Goal: Task Accomplishment & Management: Use online tool/utility

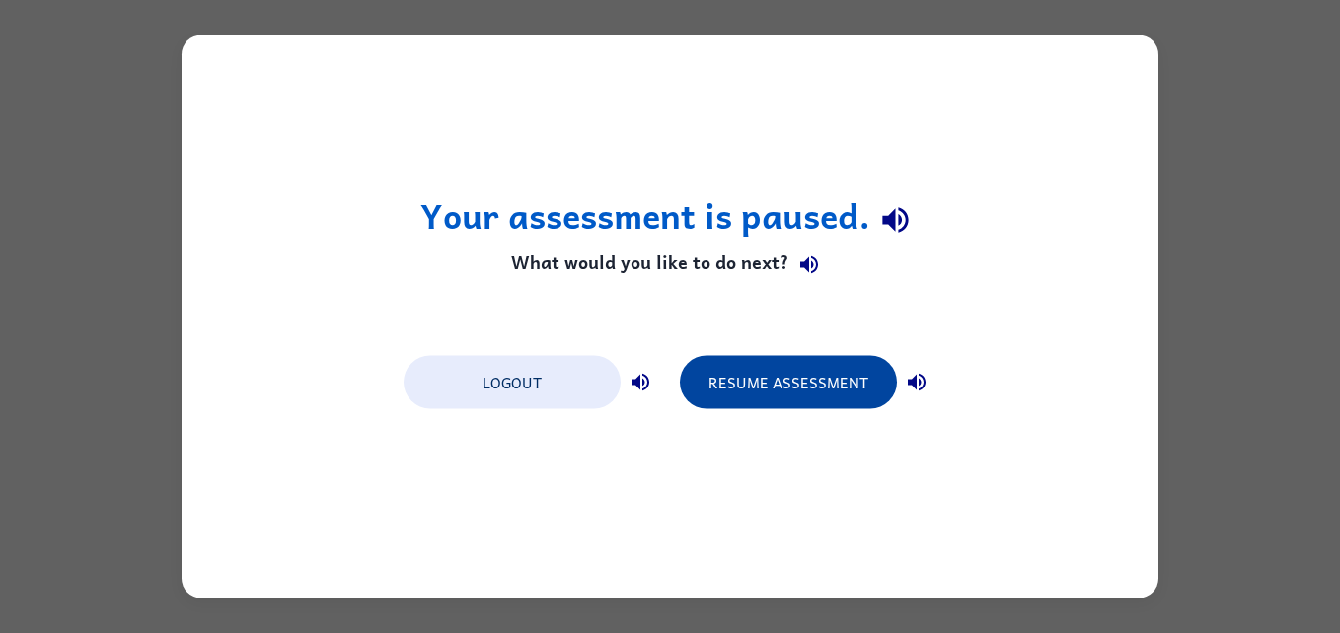
click at [772, 404] on button "Resume Assessment" at bounding box center [788, 382] width 217 height 53
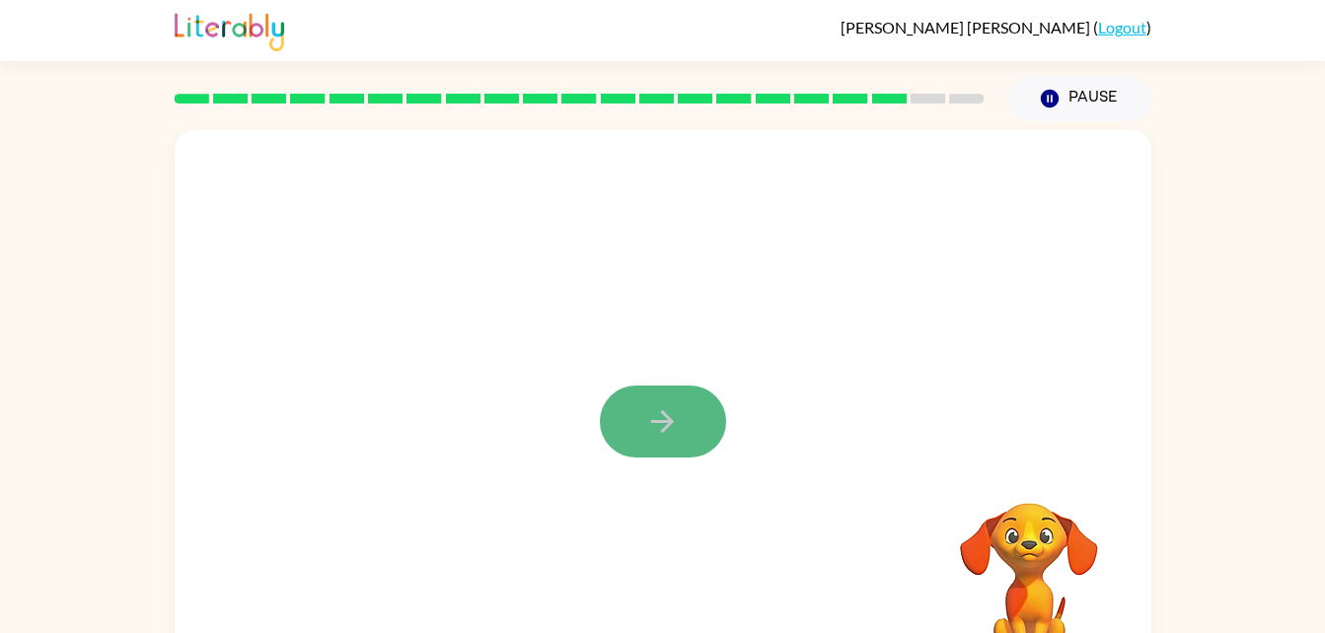
drag, startPoint x: 681, startPoint y: 431, endPoint x: 689, endPoint y: 424, distance: 10.5
click at [689, 424] on button "button" at bounding box center [663, 422] width 126 height 72
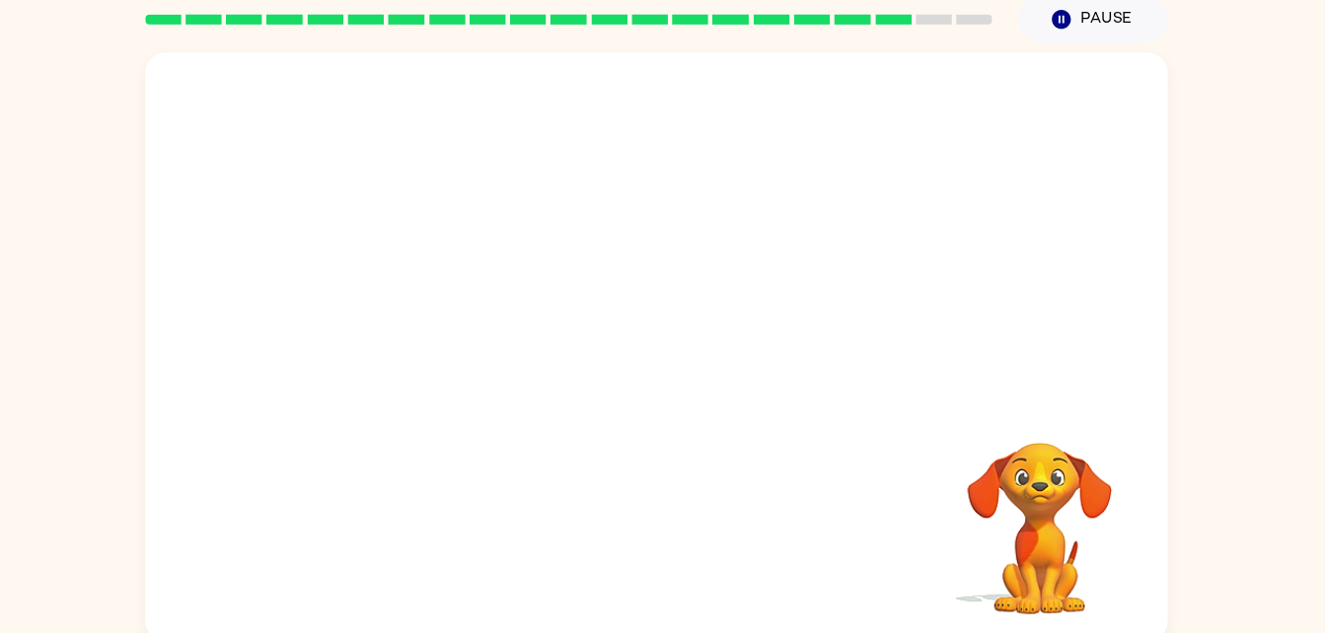
scroll to position [60, 0]
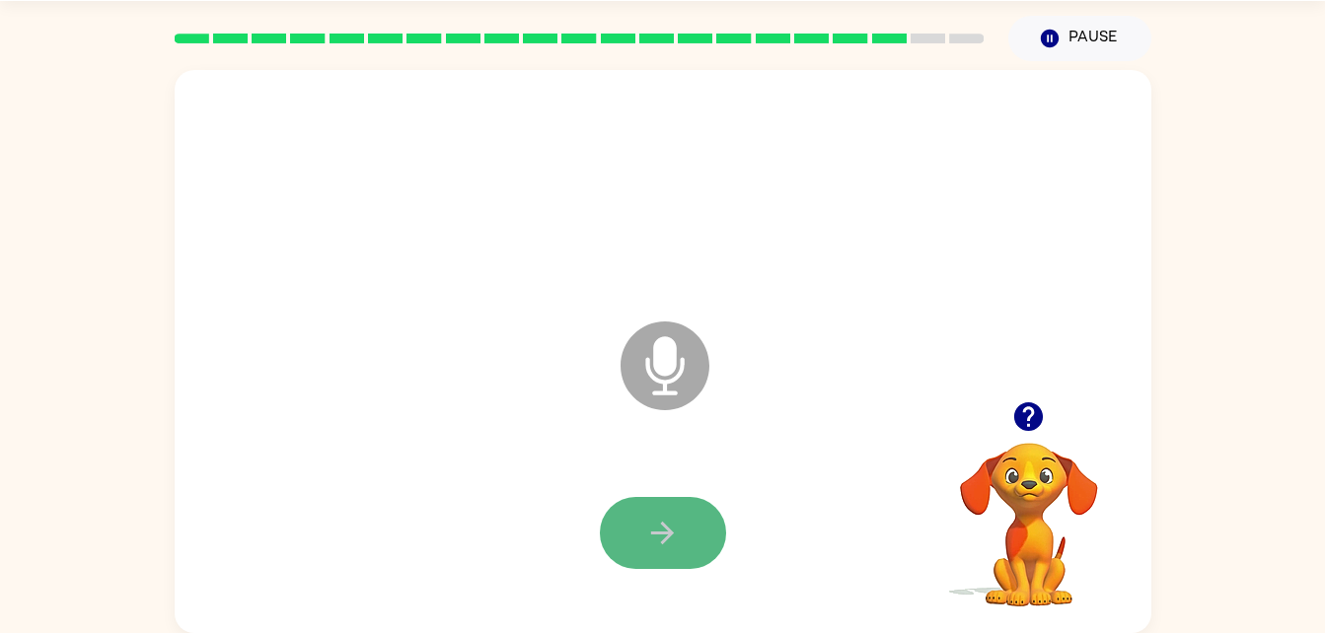
click at [621, 530] on button "button" at bounding box center [663, 533] width 126 height 72
click at [668, 528] on icon "button" at bounding box center [662, 533] width 23 height 23
click at [667, 514] on button "button" at bounding box center [663, 533] width 126 height 72
click at [625, 535] on button "button" at bounding box center [663, 533] width 126 height 72
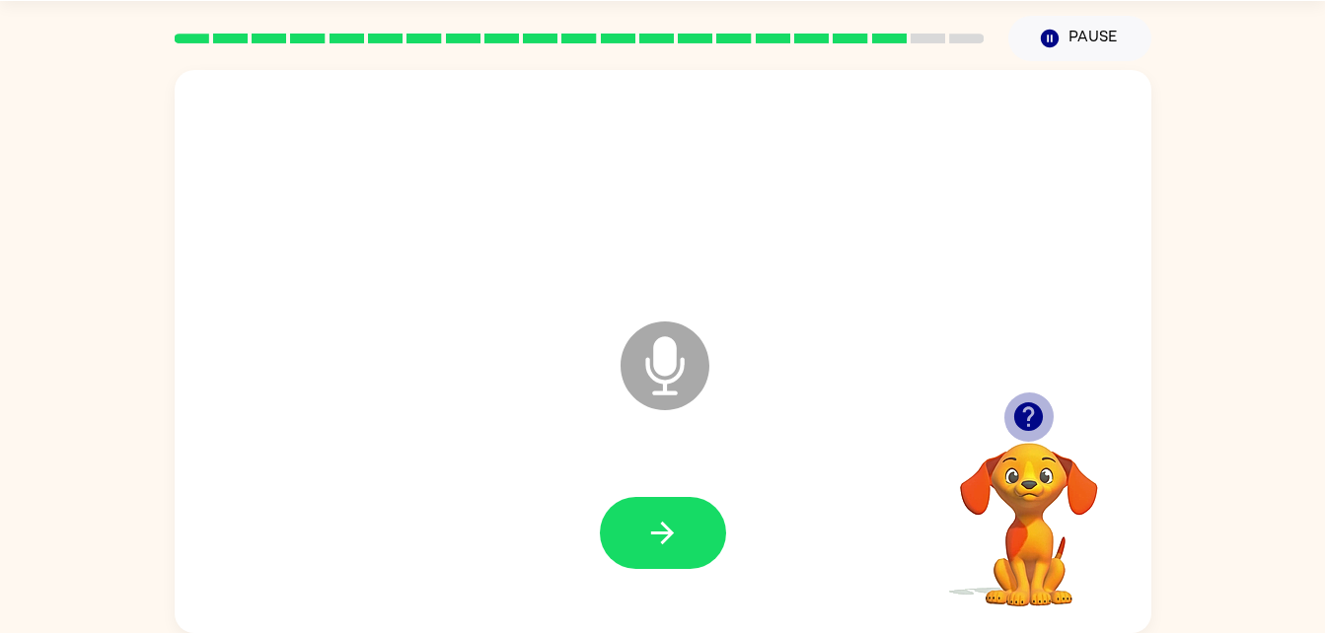
click at [1039, 422] on icon "button" at bounding box center [1028, 416] width 29 height 29
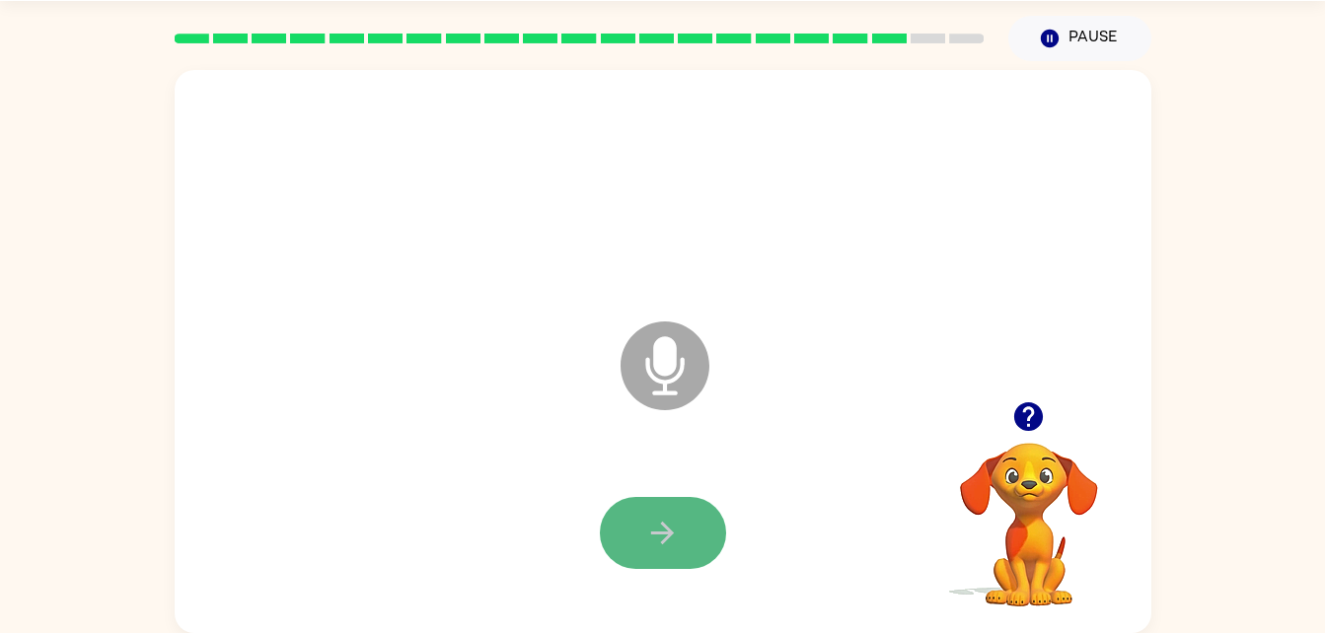
click at [692, 515] on button "button" at bounding box center [663, 533] width 126 height 72
click at [700, 514] on button "button" at bounding box center [663, 533] width 126 height 72
click at [705, 522] on button "button" at bounding box center [663, 533] width 126 height 72
click at [667, 538] on icon "button" at bounding box center [662, 533] width 23 height 23
click at [631, 545] on button "button" at bounding box center [663, 533] width 126 height 72
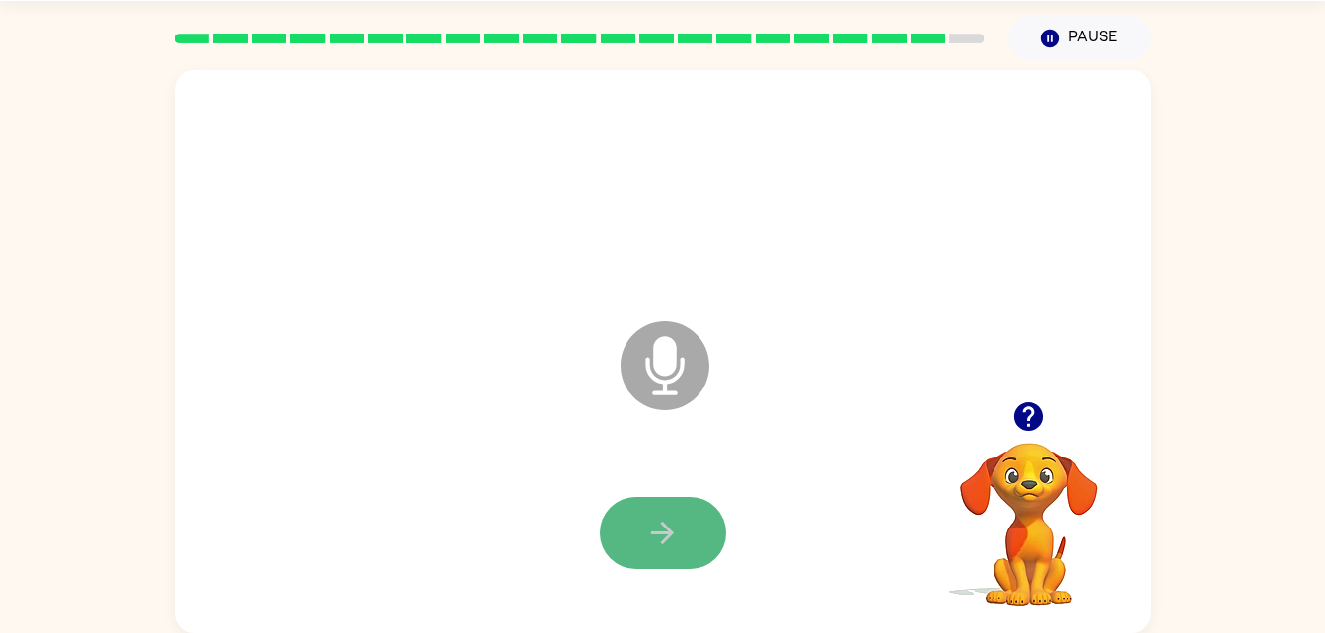
click at [688, 533] on button "button" at bounding box center [663, 533] width 126 height 72
click at [693, 532] on button "button" at bounding box center [663, 533] width 126 height 72
click at [691, 527] on button "button" at bounding box center [663, 533] width 126 height 72
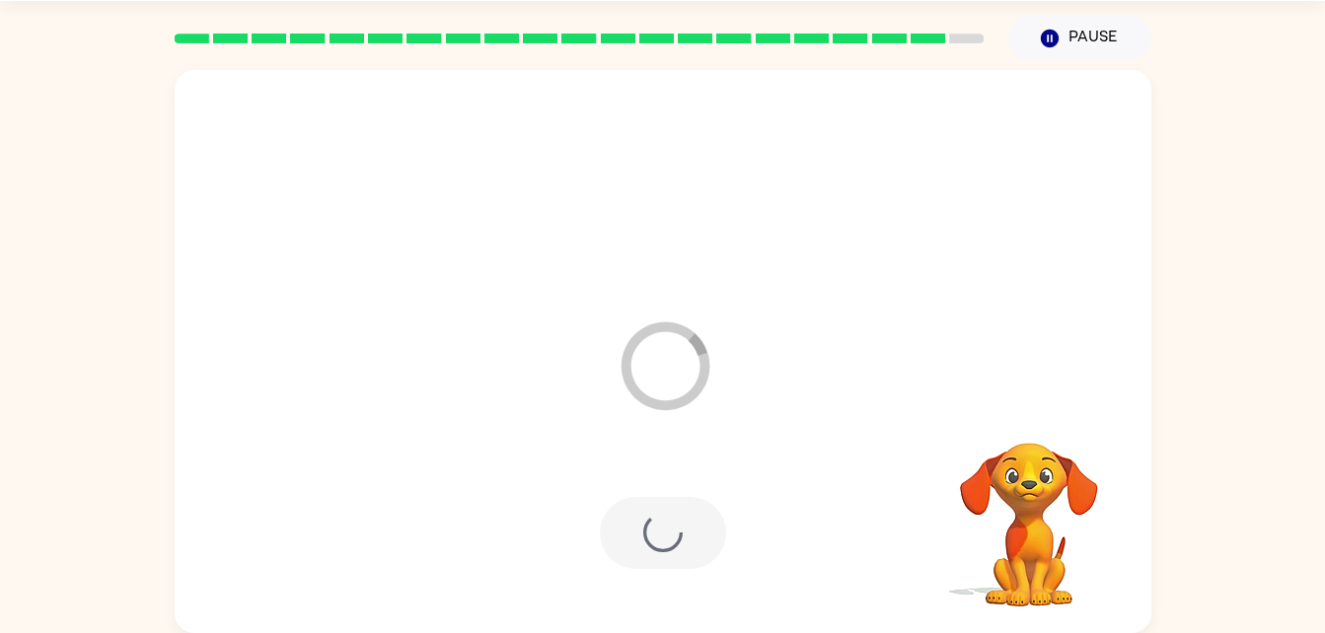
scroll to position [25, 0]
